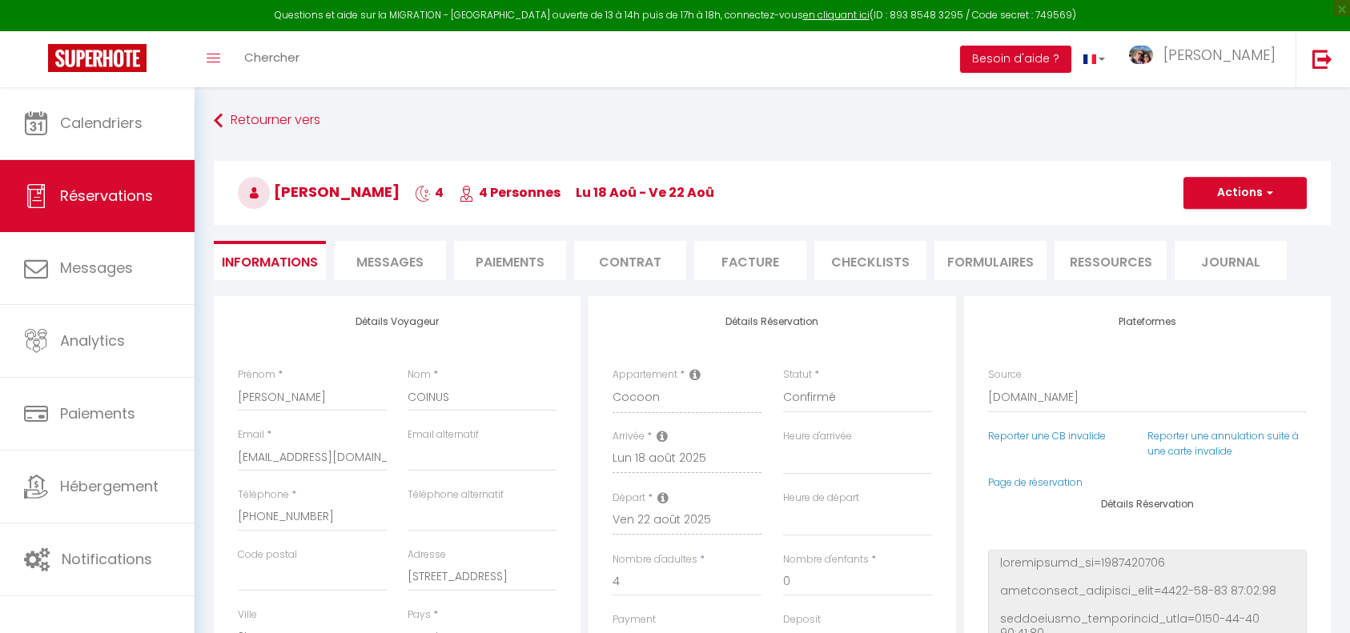
select select "RE"
select select "1178"
select select
select select "14"
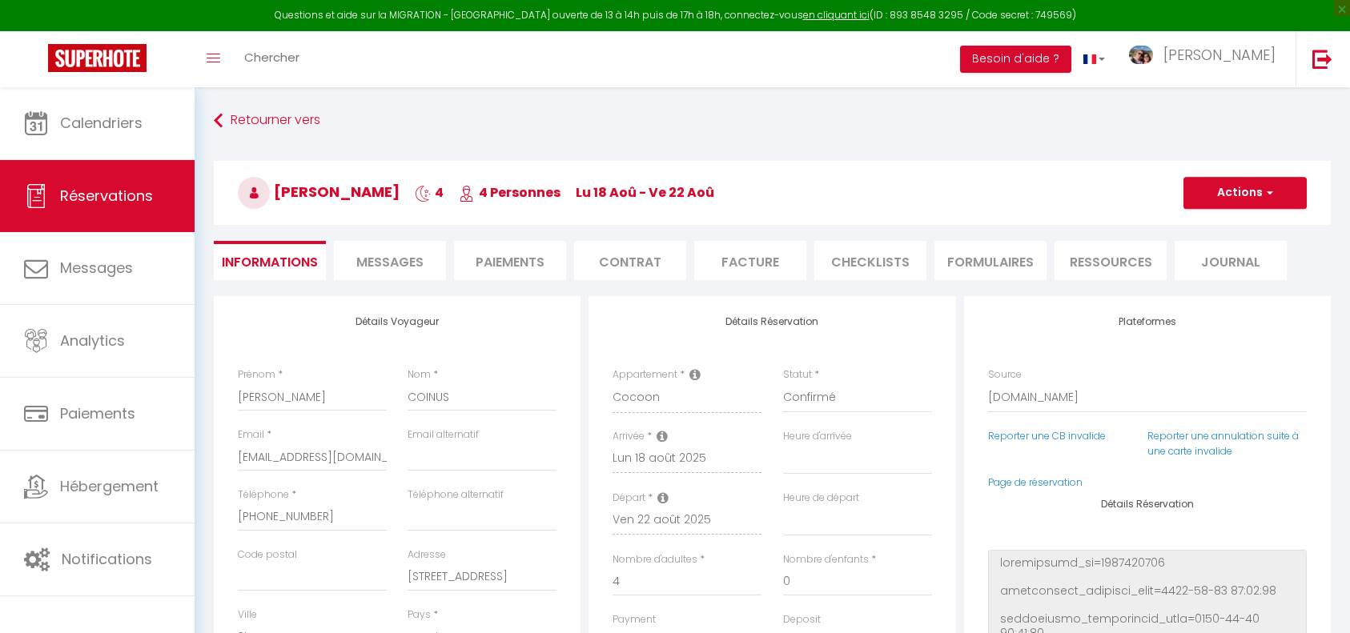
select select "2"
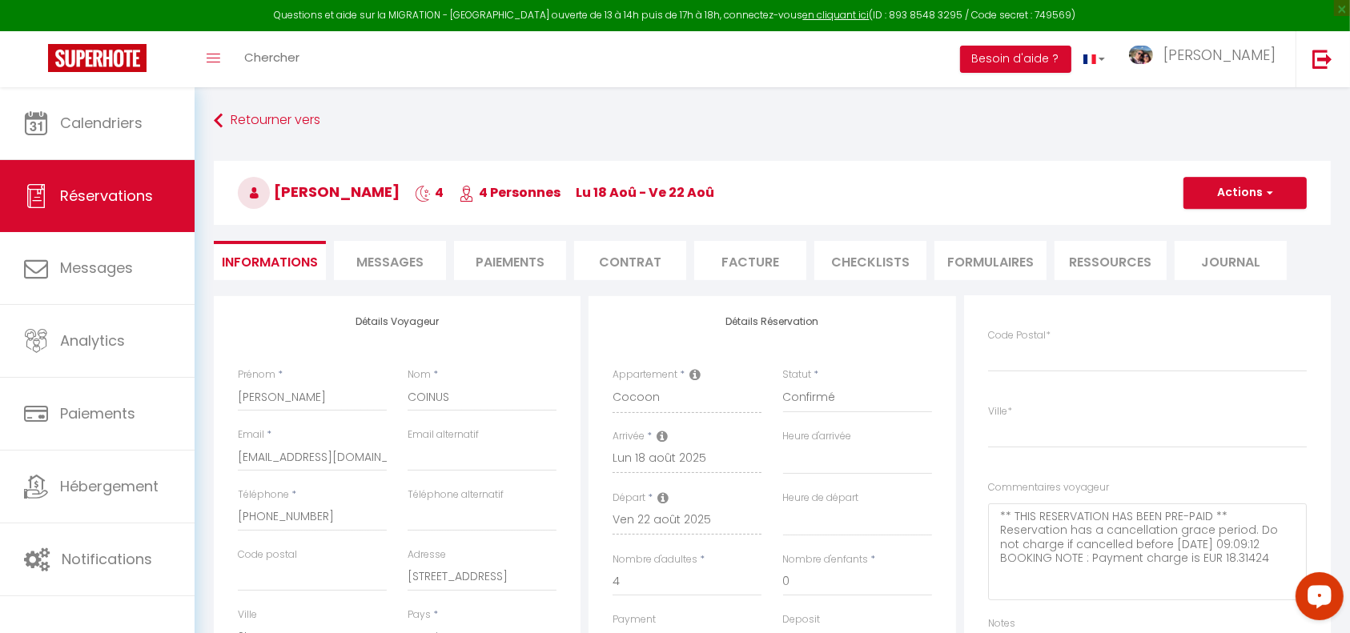
click at [116, 86] on link at bounding box center [97, 59] width 195 height 56
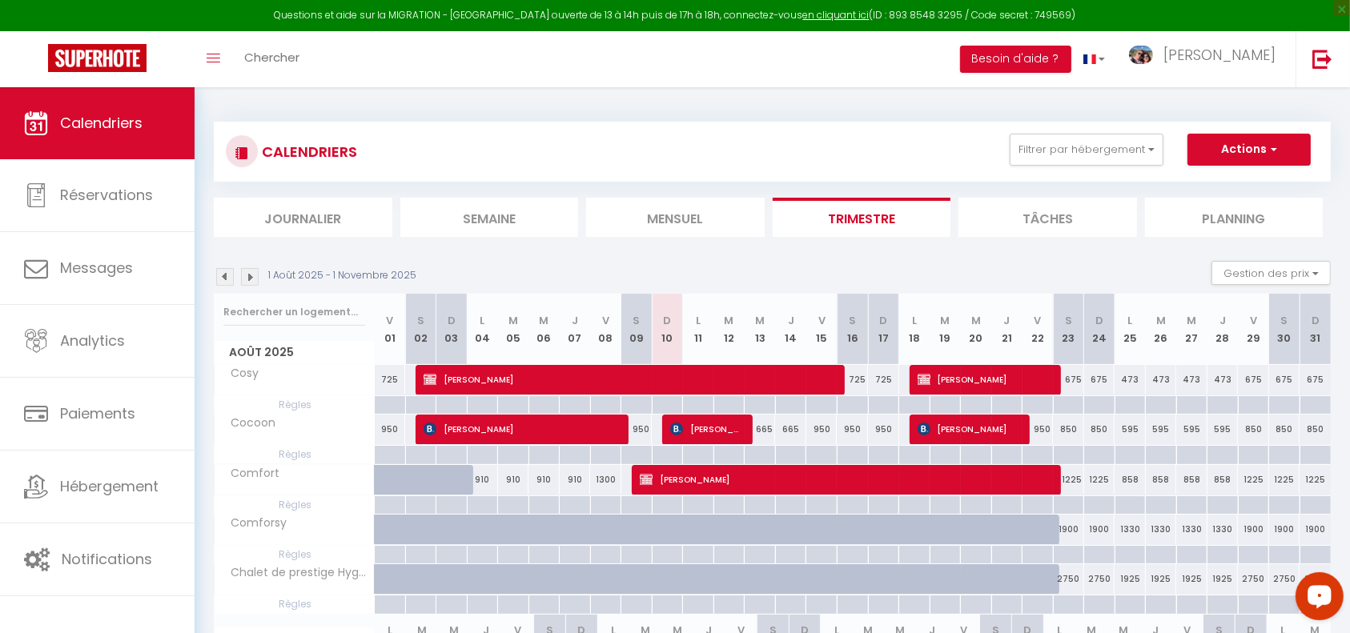
click at [257, 272] on img at bounding box center [250, 277] width 18 height 18
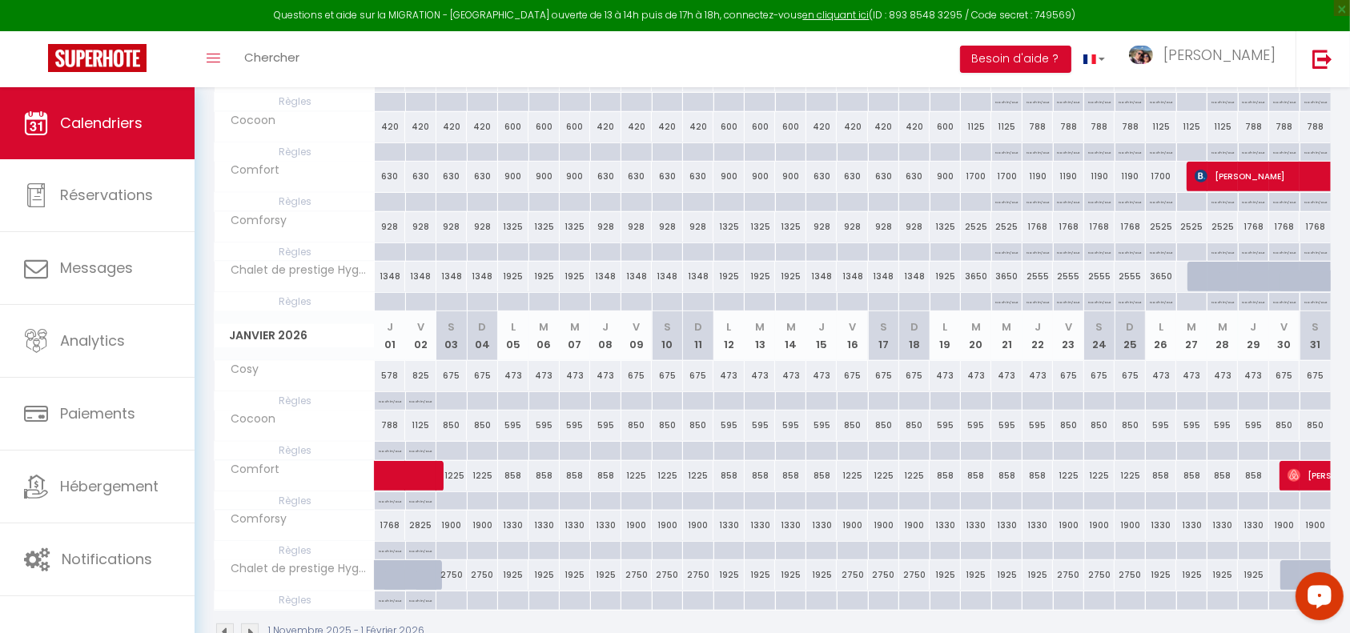
scroll to position [604, 0]
click at [1265, 175] on span "[PERSON_NAME]" at bounding box center [1323, 173] width 258 height 30
select select "OK"
select select "KO"
select select "1"
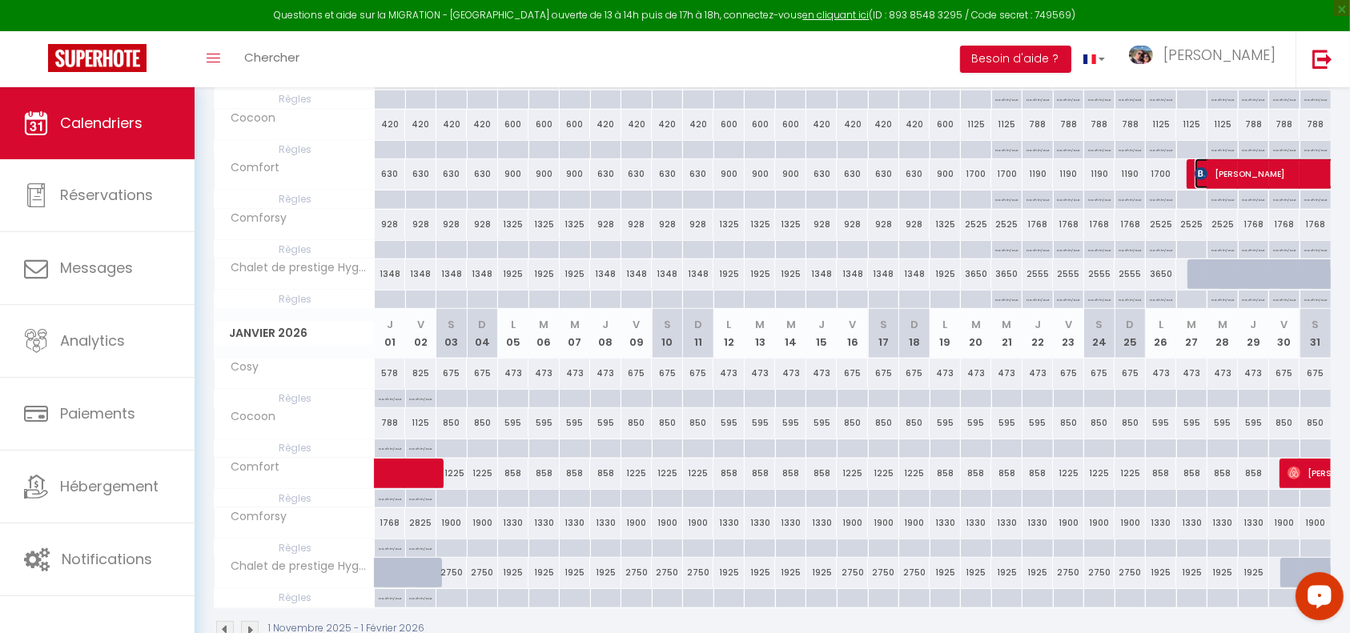
select select "0"
select select "1"
select select "2077"
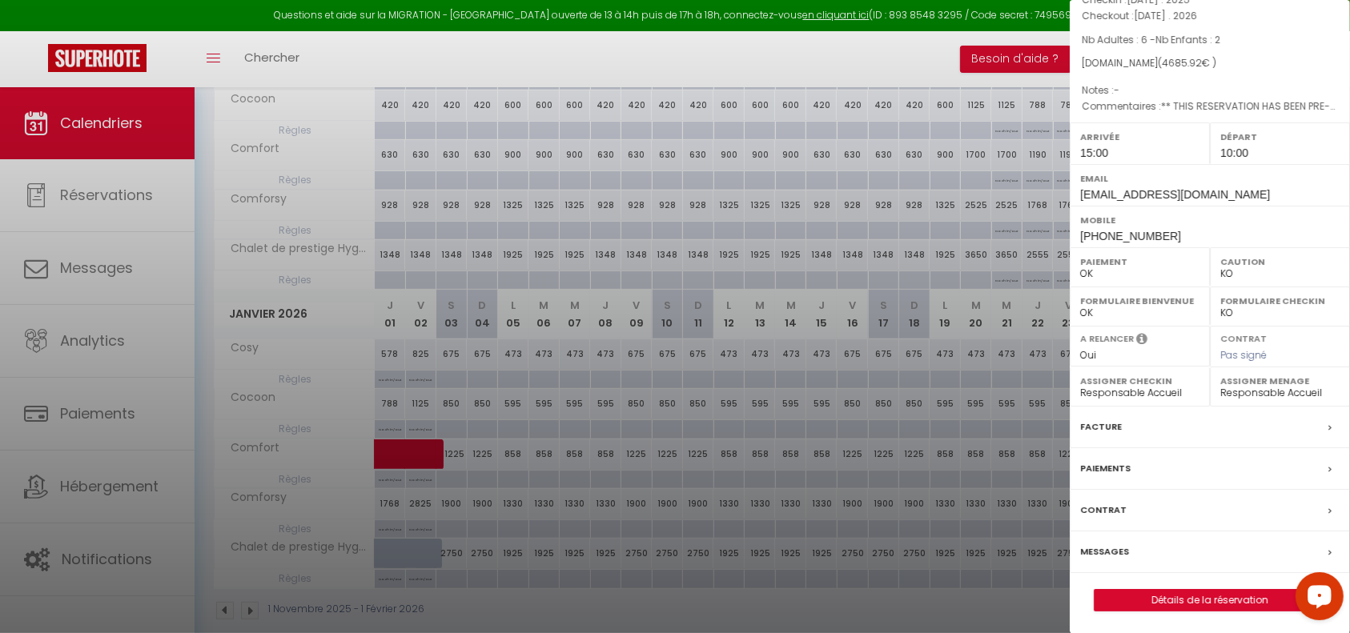
scroll to position [641, 0]
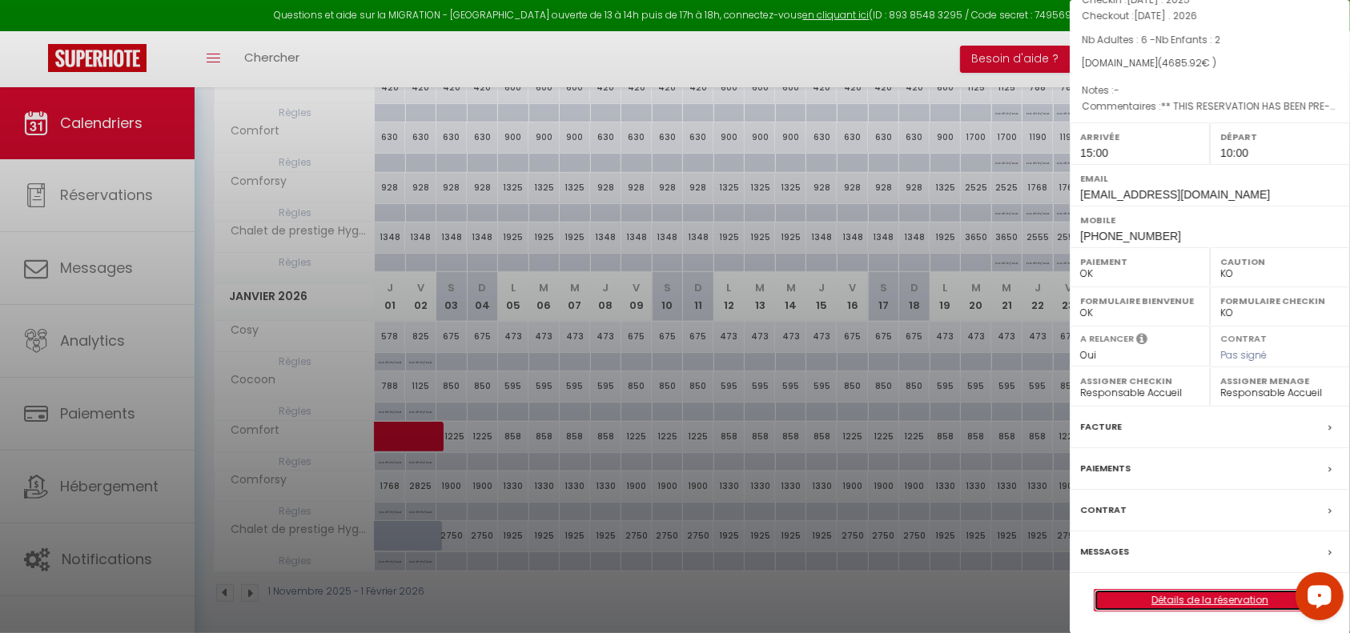
click at [1241, 605] on link "Détails de la réservation" at bounding box center [1209, 600] width 231 height 21
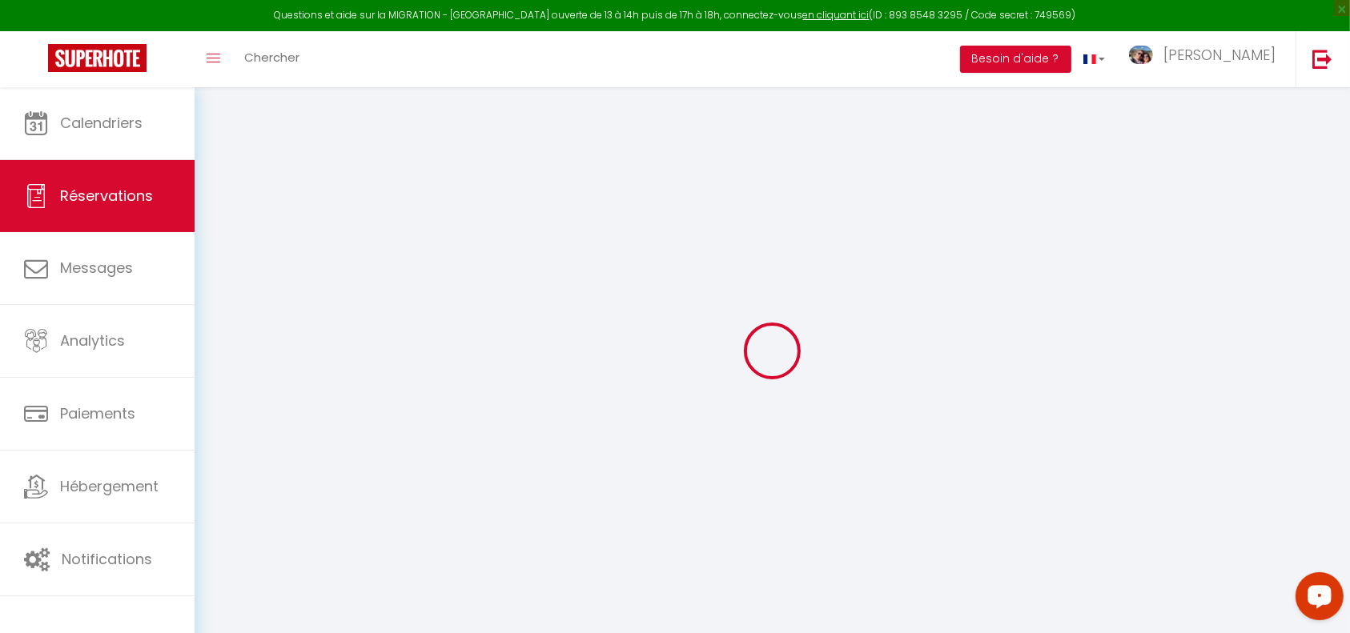
type input "[PERSON_NAME]"
type input "RICORDEL"
type input "[EMAIL_ADDRESS][DOMAIN_NAME]"
type input "[PERSON_NAME][EMAIL_ADDRESS][DOMAIN_NAME]"
type input "[PHONE_NUMBER]"
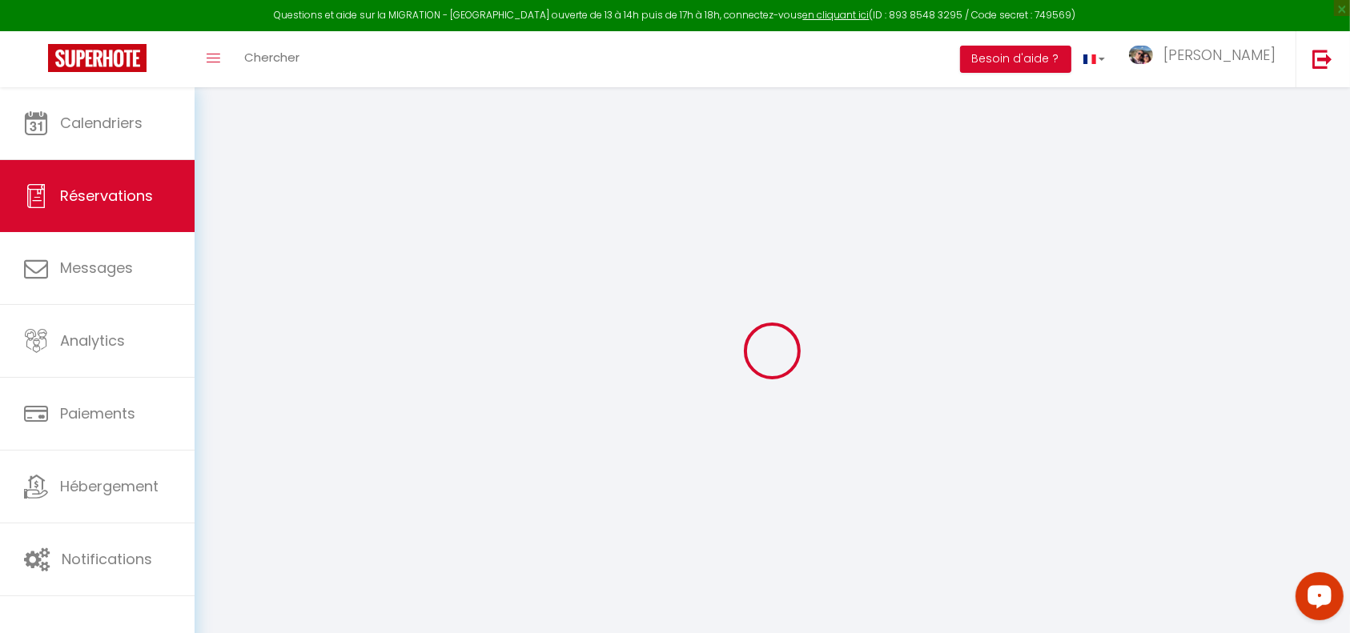
type input "[PHONE_NUMBER]"
type input "[STREET_ADDRESS][PERSON_NAME]"
type input "Mios"
select select "FR"
type input "777.97"
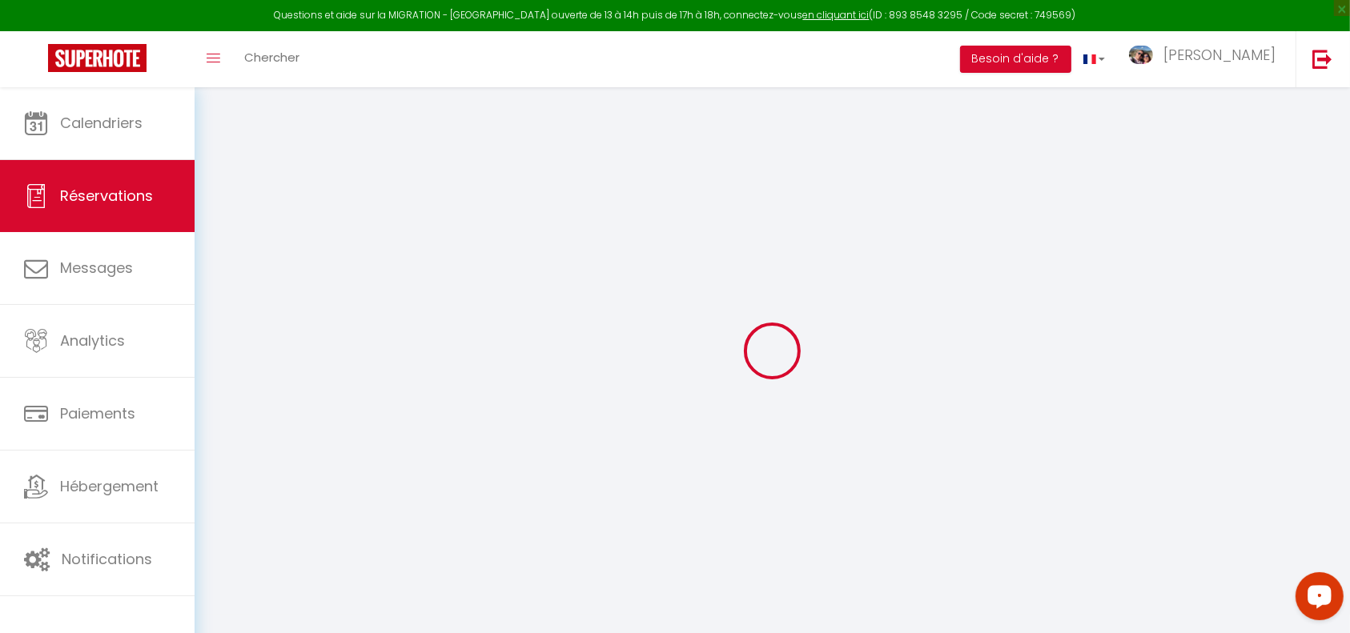
type input "65.6"
select select "1180"
select select "1"
select select
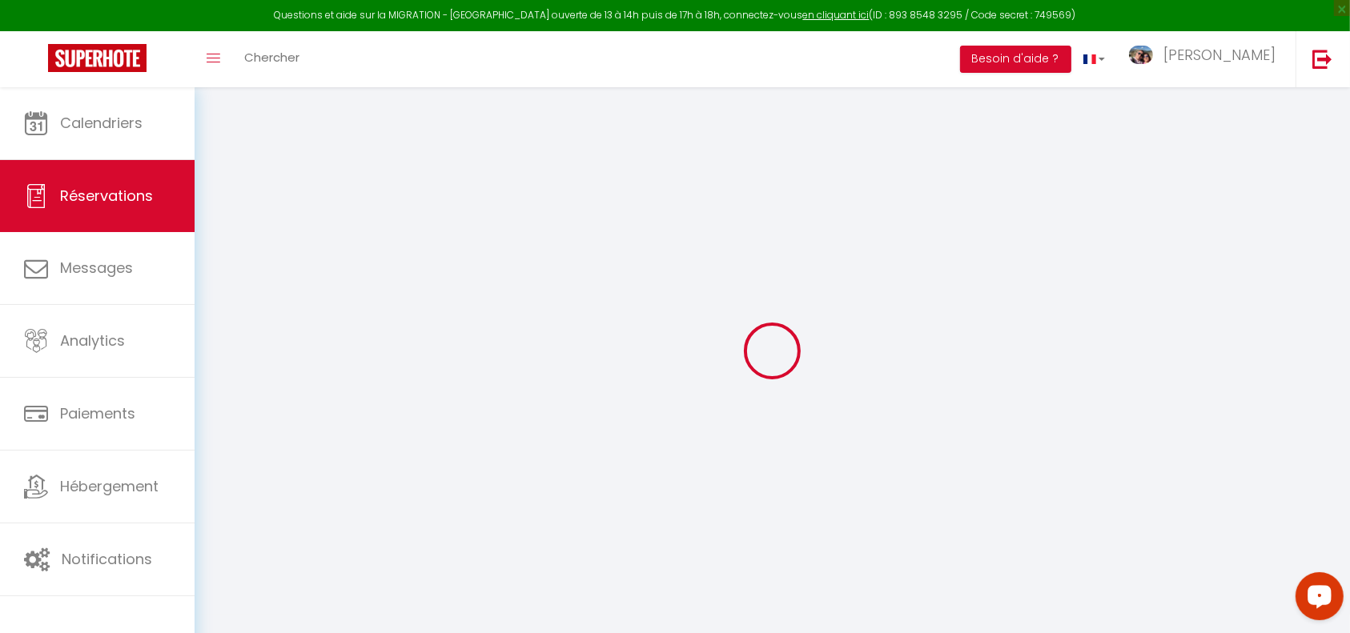
type input "6"
type input "2"
select select "12"
select select
type input "4486.3"
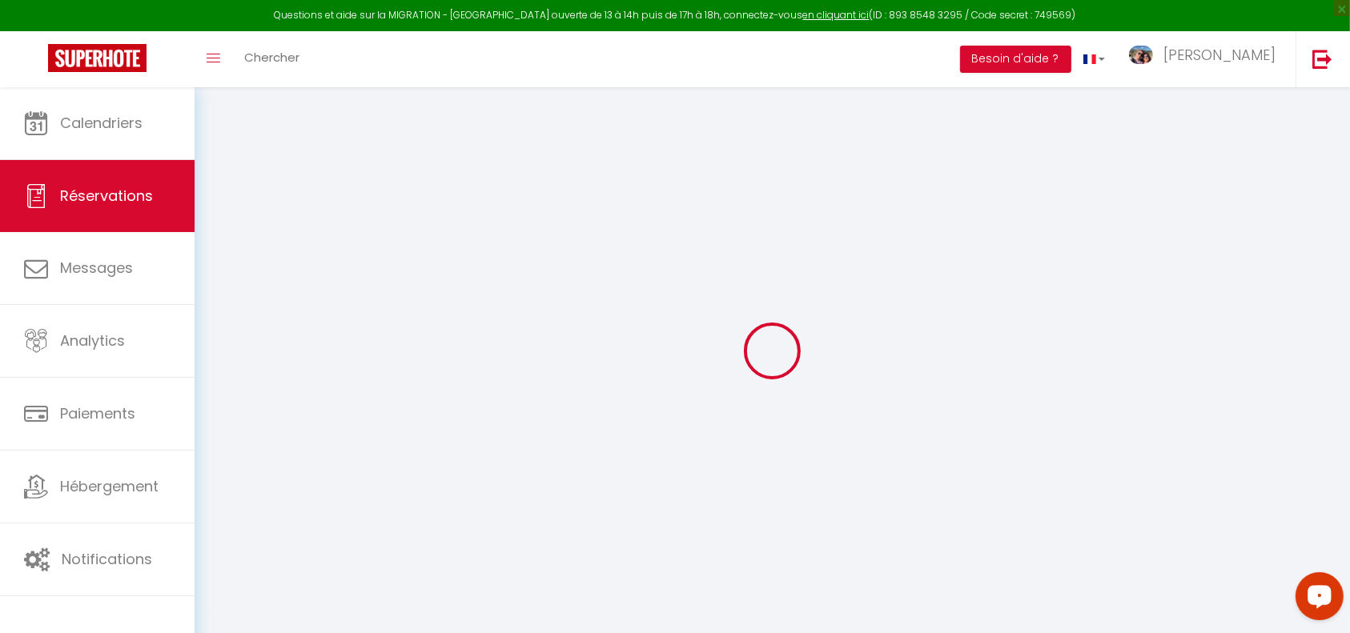
checkbox input "false"
type input "0"
select select "2"
type input "0"
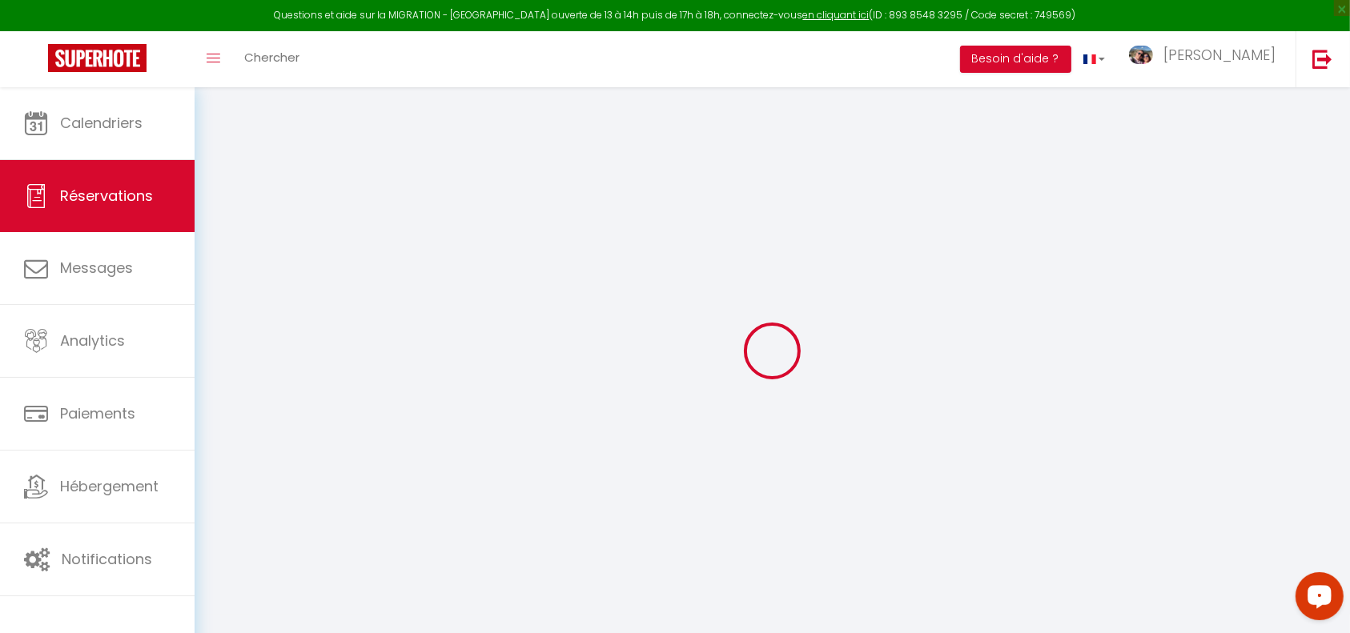
type input "0"
select select
select select "14"
checkbox input "false"
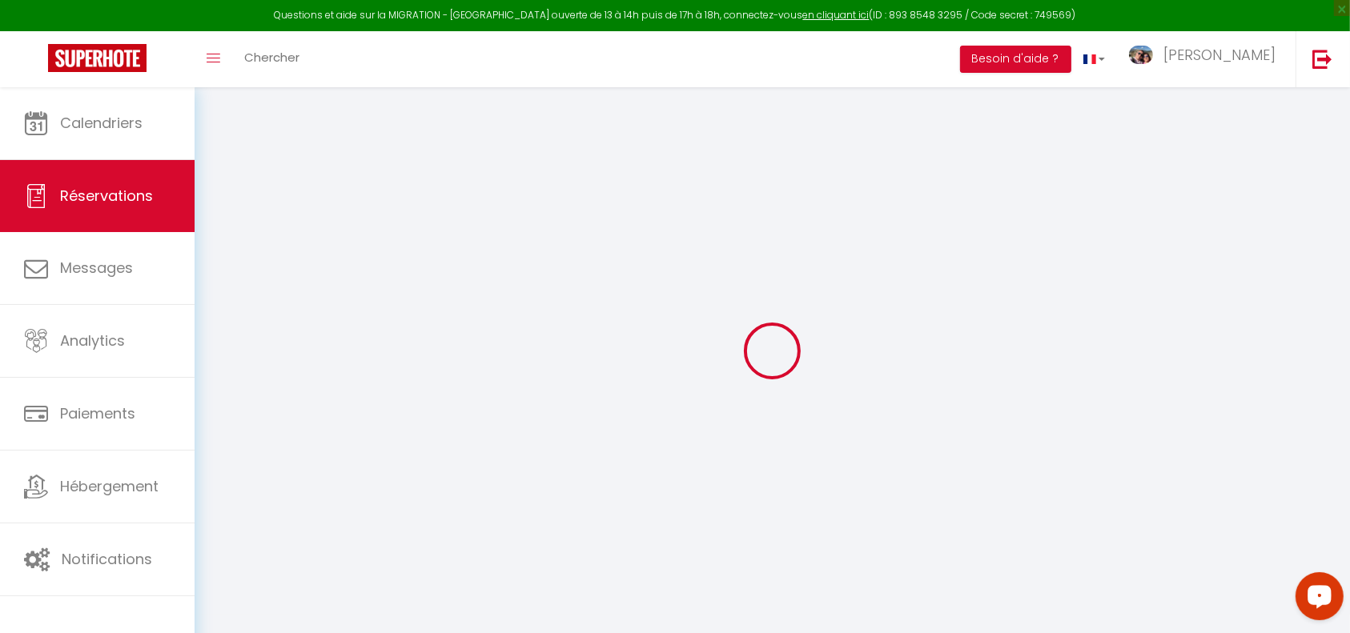
select select
checkbox input "false"
select select
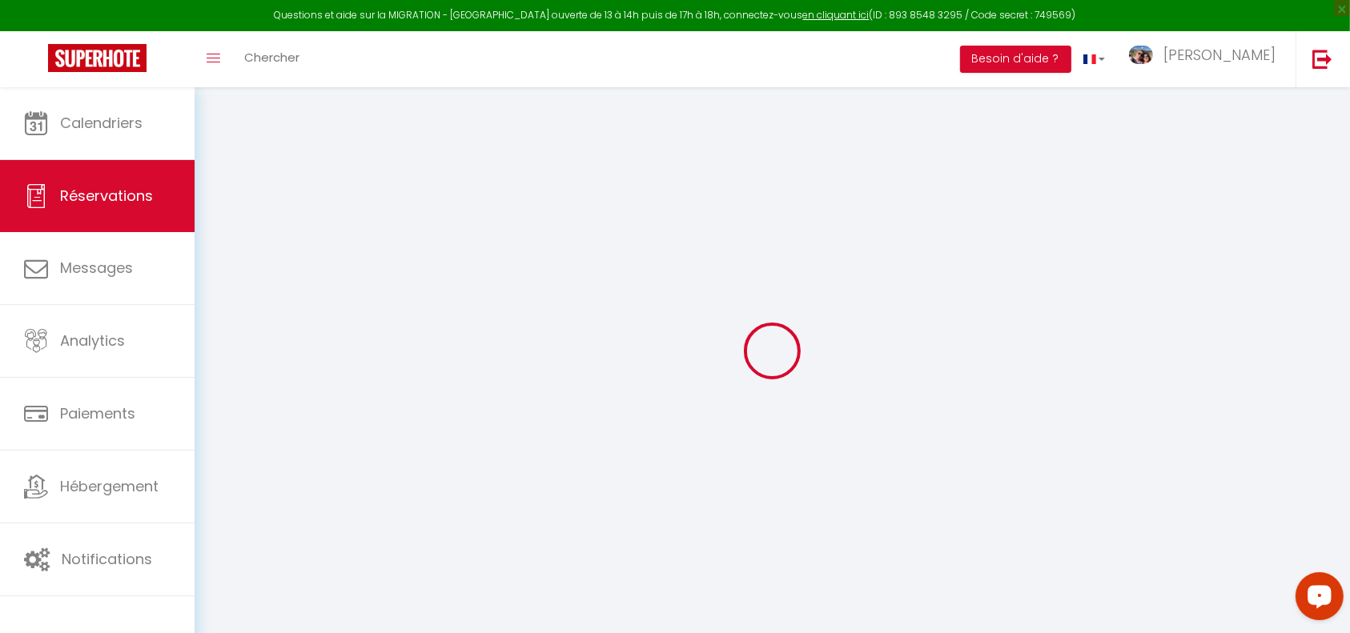
checkbox input "false"
type input "[STREET_ADDRESS][PERSON_NAME]"
type input "33380"
type input "Mios"
type voyageur3 "** THIS RESERVATION HAS BEEN PRE-PAID ** BOOKING NOTE : Payment charge is EUR 6…"
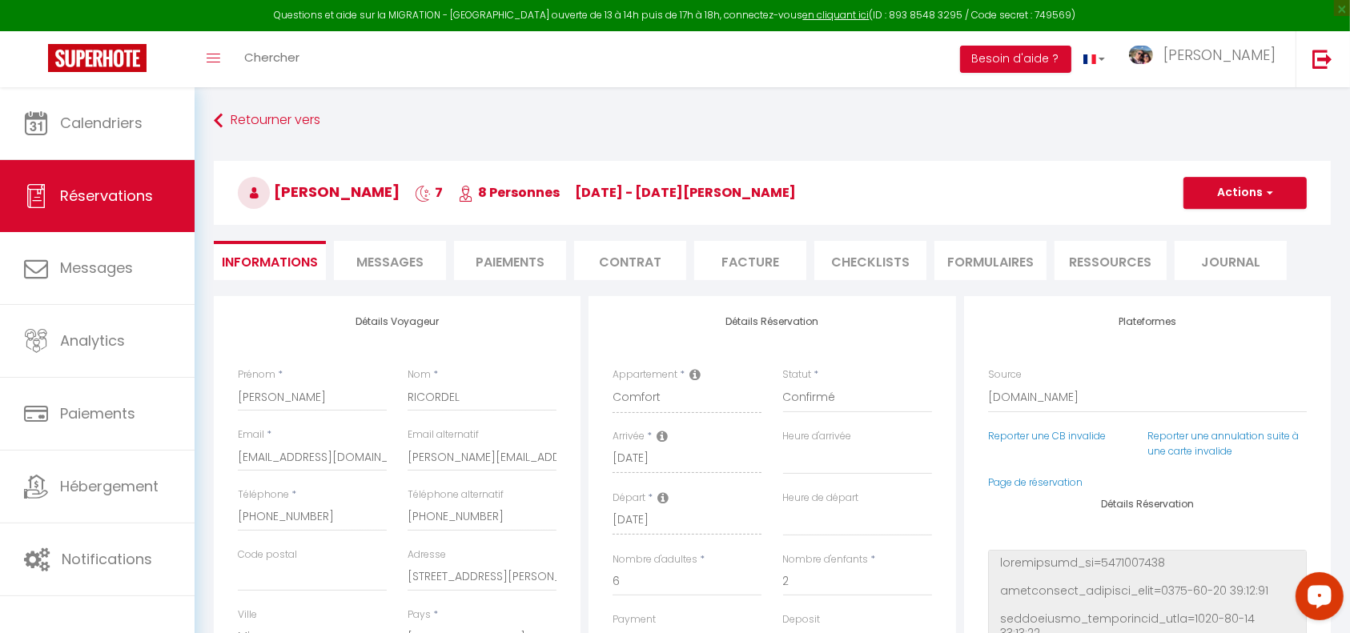
type input "90"
type input "109.62"
select select
checkbox input "false"
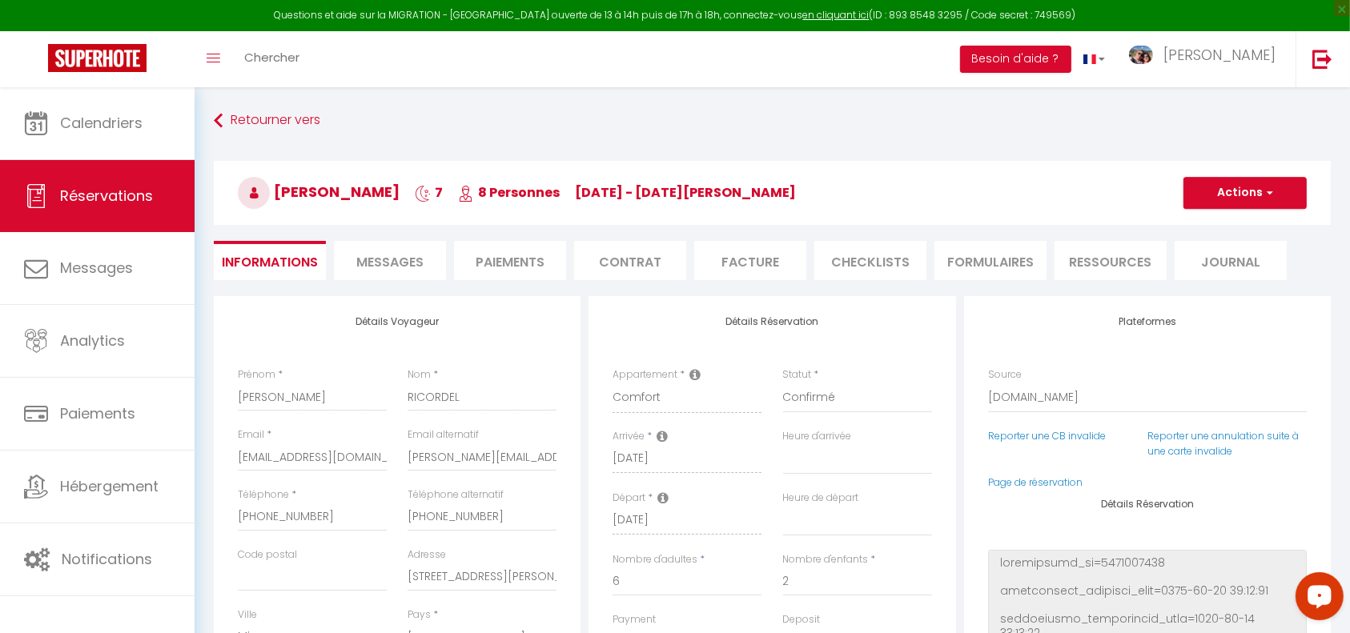
select select "15:00"
select select "10:00"
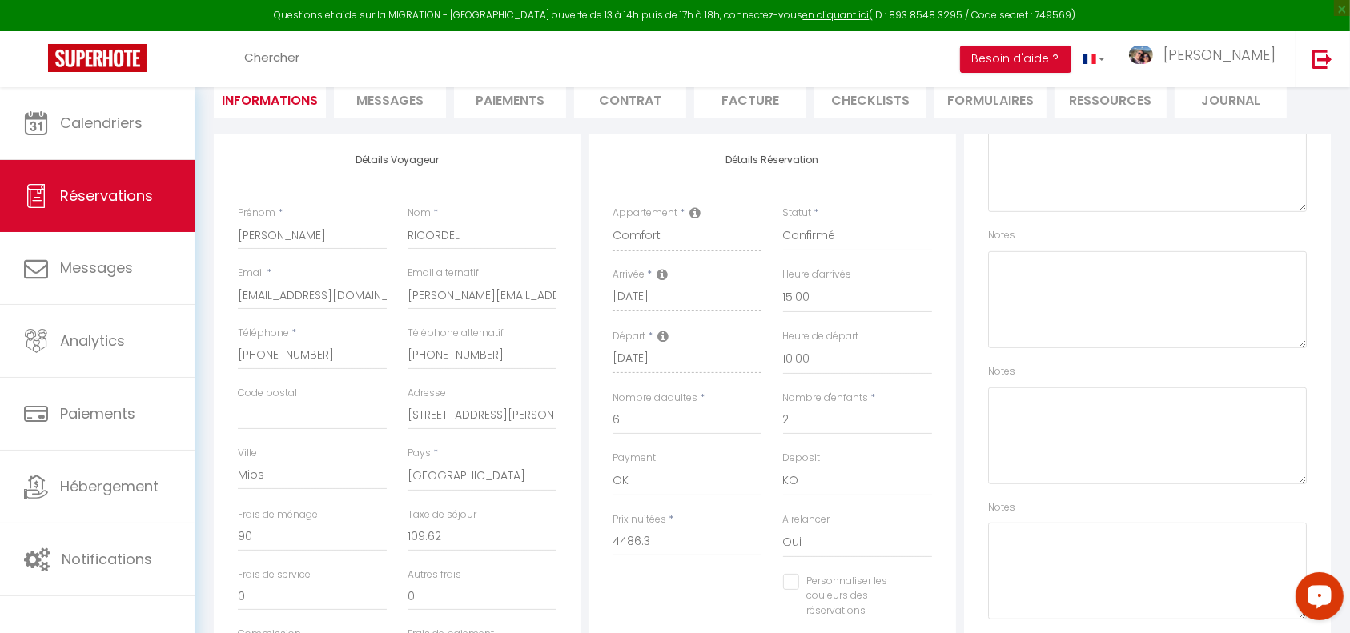
scroll to position [142, 0]
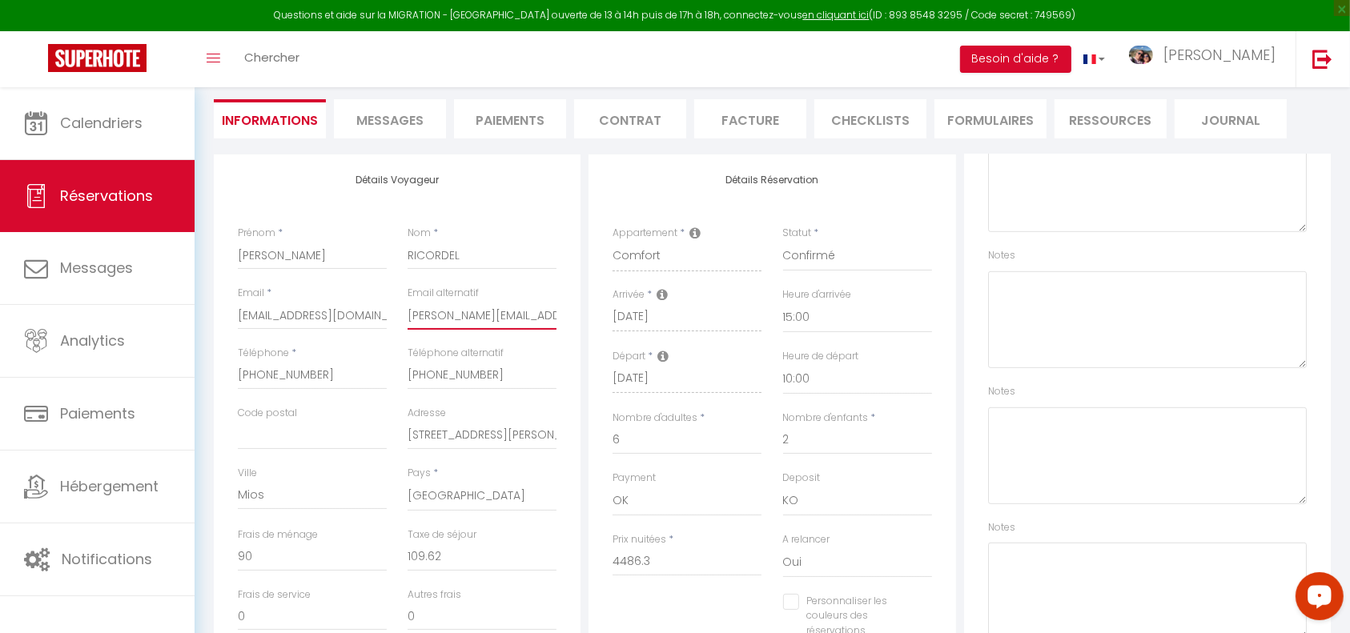
click at [498, 317] on input "[PERSON_NAME][EMAIL_ADDRESS][DOMAIN_NAME]" at bounding box center [481, 315] width 149 height 29
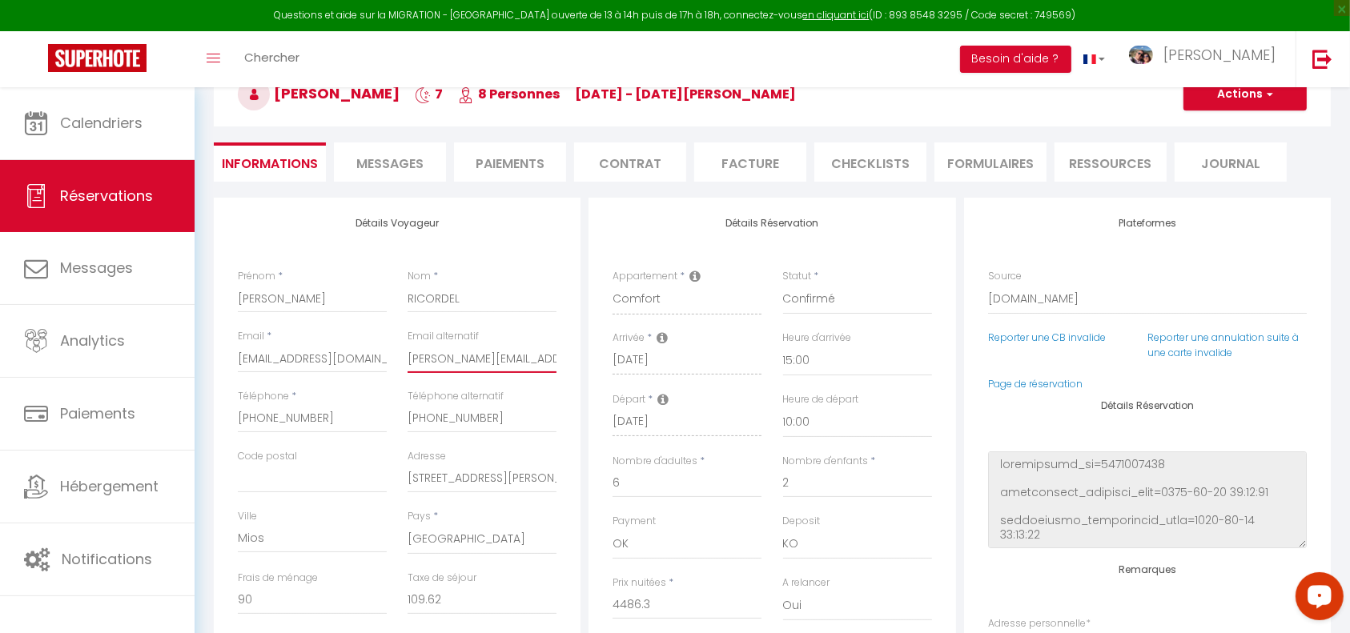
scroll to position [355, 0]
